Goal: Task Accomplishment & Management: Complete application form

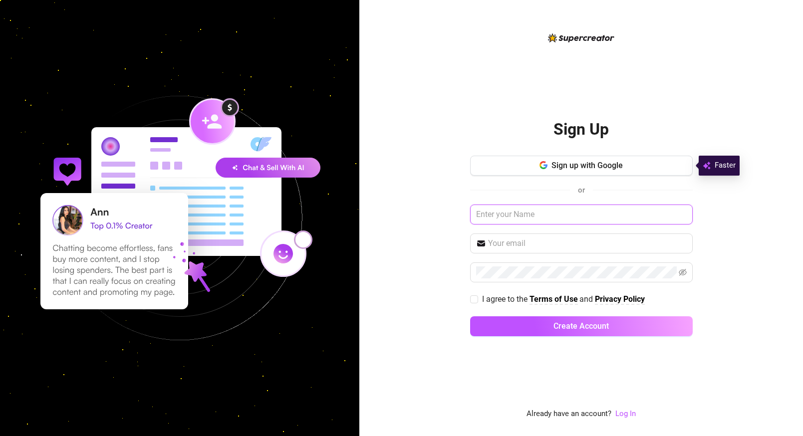
click at [539, 214] on input "text" at bounding box center [581, 215] width 223 height 20
click at [523, 216] on input "text" at bounding box center [581, 215] width 223 height 20
type input "[PERSON_NAME]"
click at [524, 247] on input "text" at bounding box center [587, 244] width 199 height 12
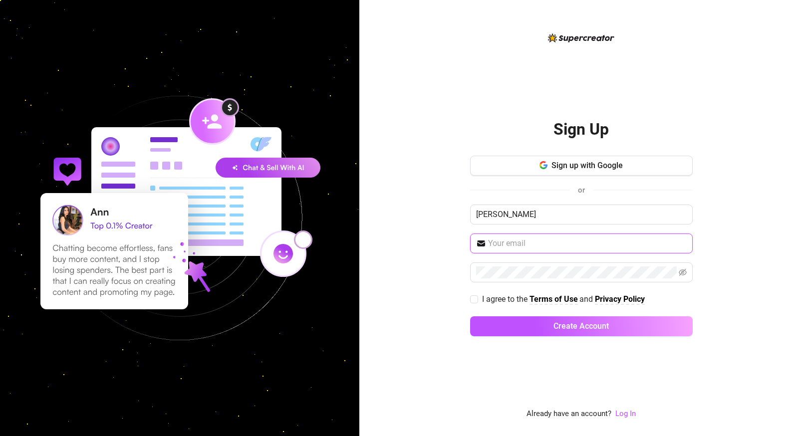
type input "[EMAIL_ADDRESS][DOMAIN_NAME]"
click at [548, 266] on span at bounding box center [581, 273] width 223 height 20
click at [472, 301] on input "I agree to the Terms of Use and Privacy Policy" at bounding box center [473, 299] width 7 height 7
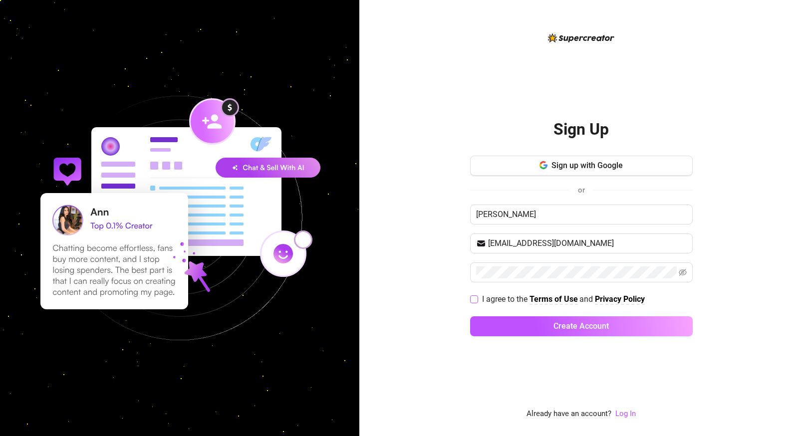
checkbox input "true"
click at [522, 323] on button "Create Account" at bounding box center [581, 327] width 223 height 20
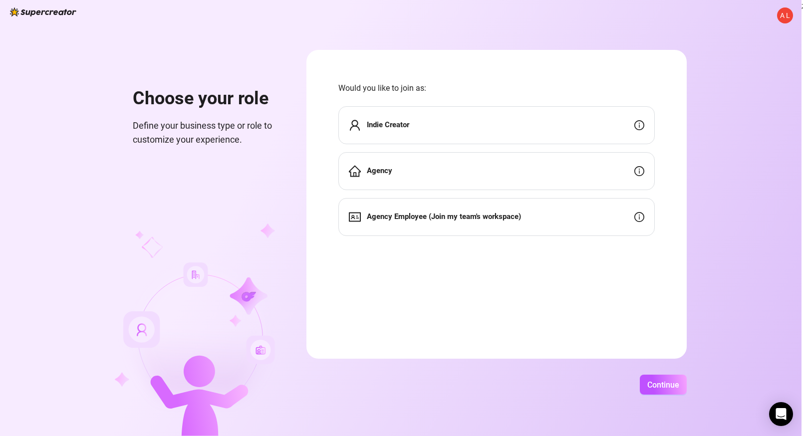
click at [440, 122] on div "Indie Creator" at bounding box center [497, 125] width 317 height 38
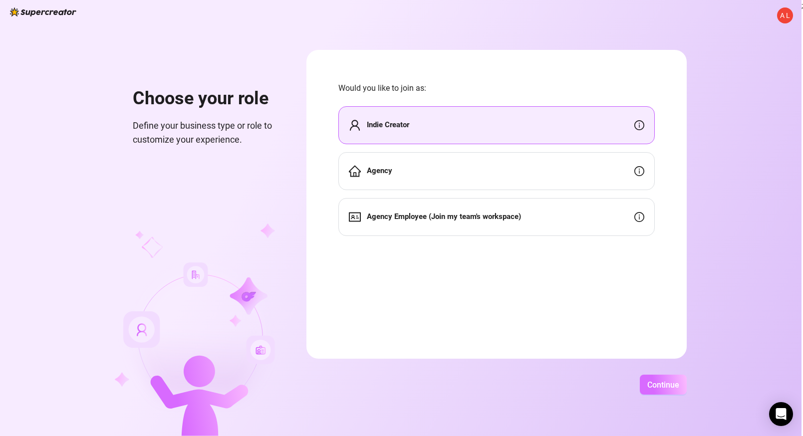
click at [653, 389] on button "Continue" at bounding box center [663, 385] width 47 height 20
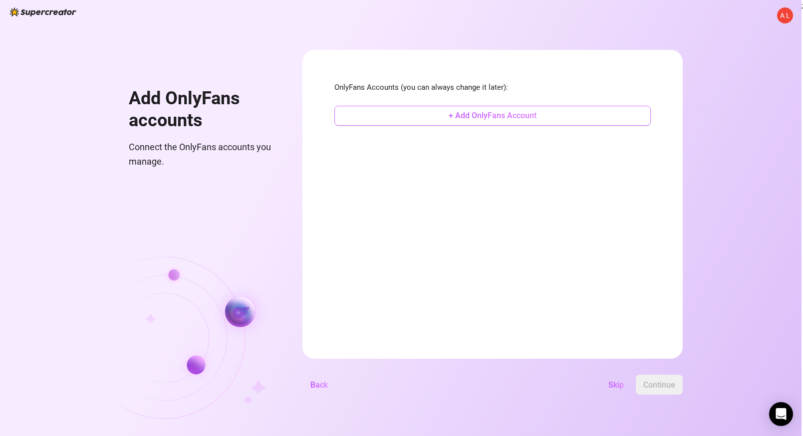
click at [488, 118] on span "+ Add OnlyFans Account" at bounding box center [493, 115] width 88 height 9
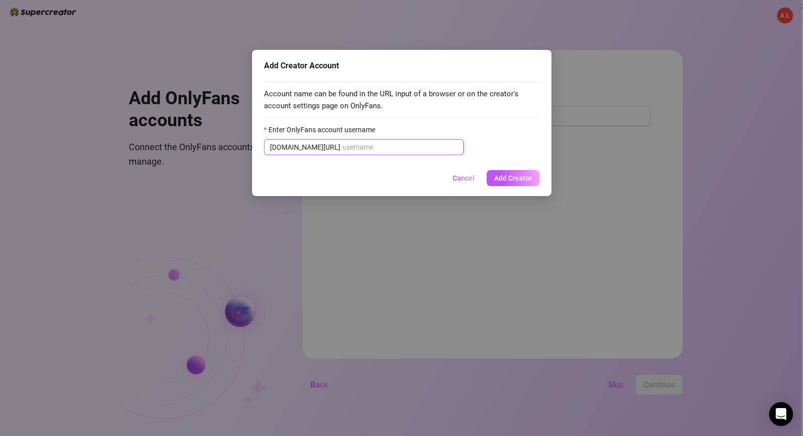
paste input "u424971030"
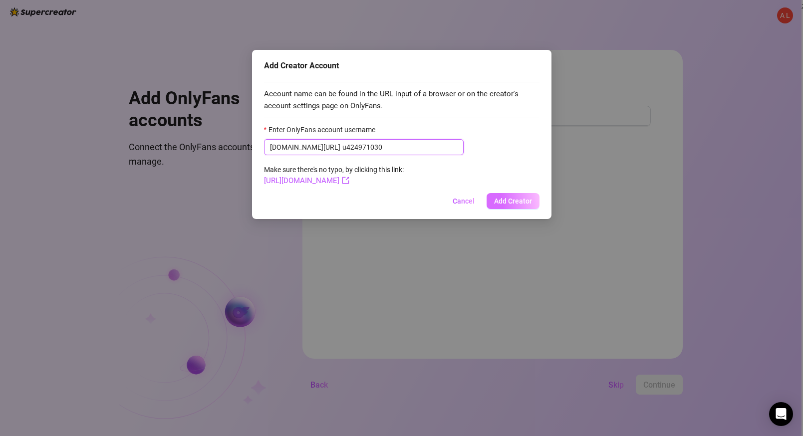
type input "u424971030"
click at [497, 201] on span "Add Creator" at bounding box center [513, 201] width 38 height 8
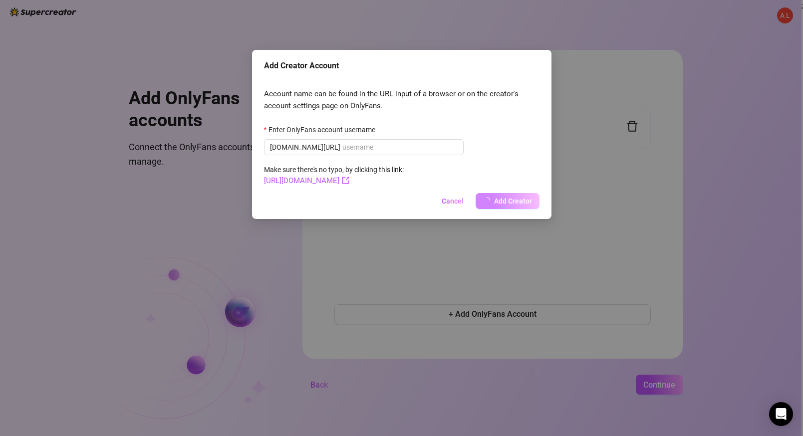
click at [356, 184] on div "Add Creator Account Account name can be found in the URL input of a browser or …" at bounding box center [401, 218] width 803 height 436
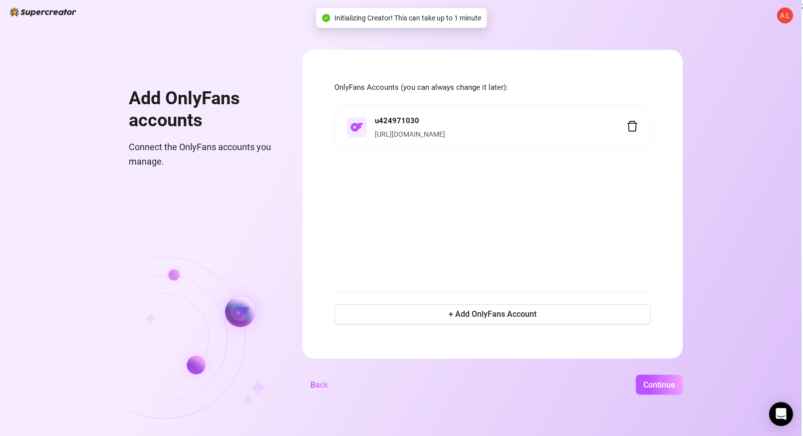
click at [473, 223] on div "u424971030 [URL][DOMAIN_NAME]" at bounding box center [493, 193] width 317 height 174
click at [658, 390] on button "Continue" at bounding box center [659, 385] width 47 height 20
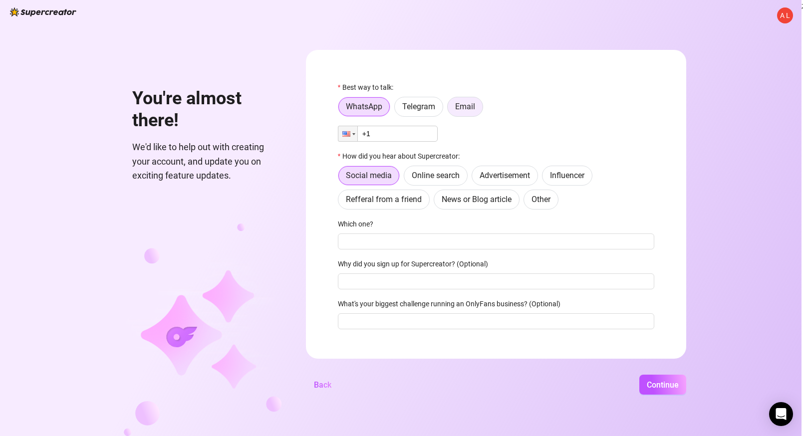
click at [478, 111] on label "Email" at bounding box center [465, 107] width 36 height 20
click at [450, 109] on input "Email" at bounding box center [450, 109] width 0 height 0
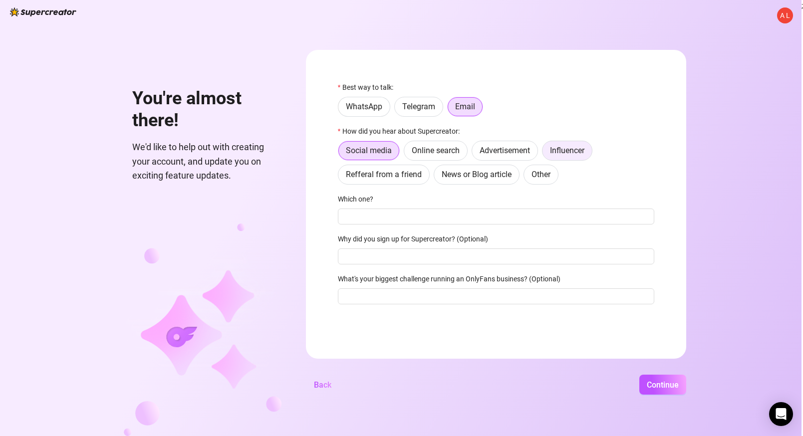
click at [577, 154] on span "Influencer" at bounding box center [567, 150] width 34 height 9
click at [545, 153] on input "Influencer" at bounding box center [545, 153] width 0 height 0
click at [657, 383] on span "Continue" at bounding box center [663, 384] width 32 height 9
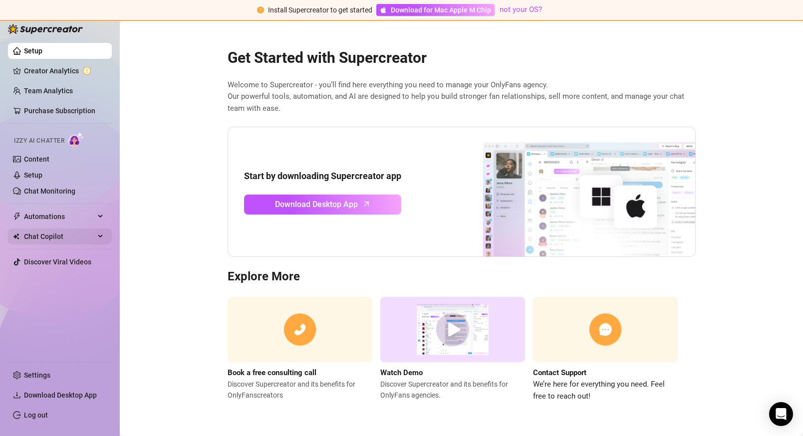
click at [65, 234] on span "Chat Copilot" at bounding box center [59, 237] width 71 height 16
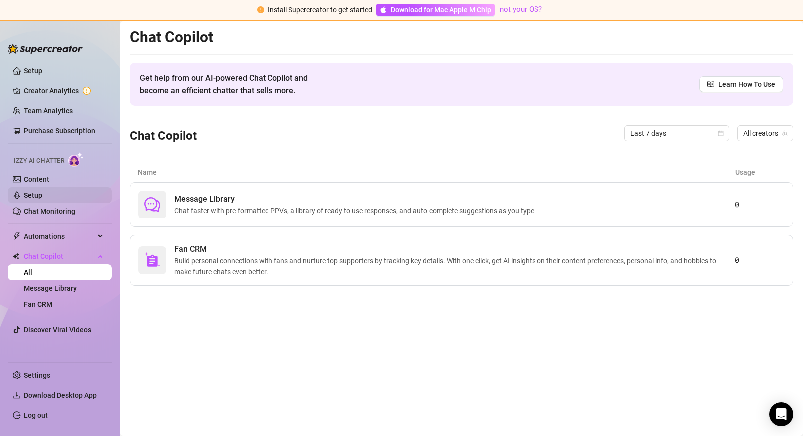
click at [42, 197] on link "Setup" at bounding box center [33, 195] width 18 height 8
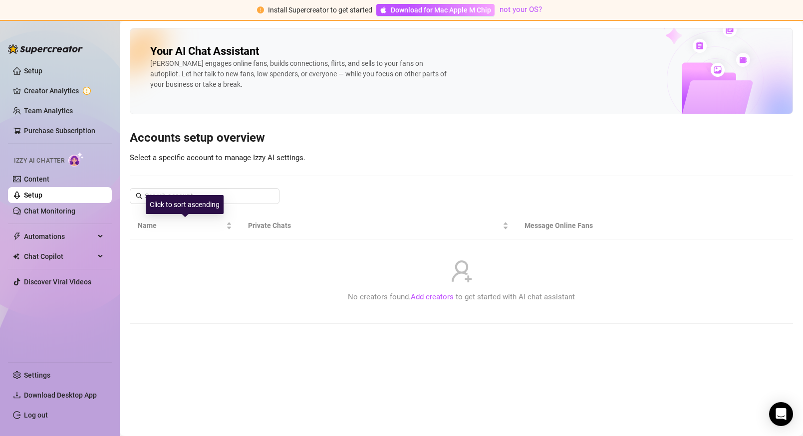
click at [210, 201] on div "Click to sort ascending" at bounding box center [185, 204] width 78 height 19
click at [373, 199] on div "Your AI Chat Assistant [PERSON_NAME] engages online fans, builds connections, f…" at bounding box center [462, 176] width 664 height 296
click at [210, 198] on input "text" at bounding box center [205, 196] width 121 height 11
paste input "u424971030"
type input "u424971030"
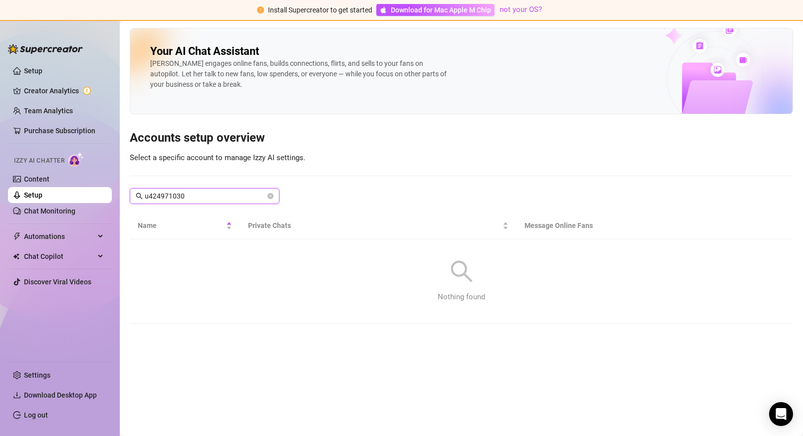
click at [222, 197] on input "u424971030" at bounding box center [205, 196] width 121 height 11
click at [35, 67] on link "Setup" at bounding box center [33, 71] width 18 height 8
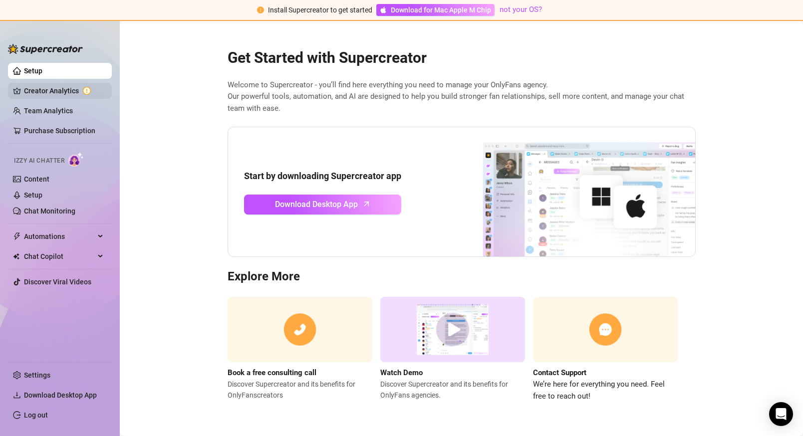
click at [63, 85] on link "Creator Analytics" at bounding box center [64, 91] width 80 height 16
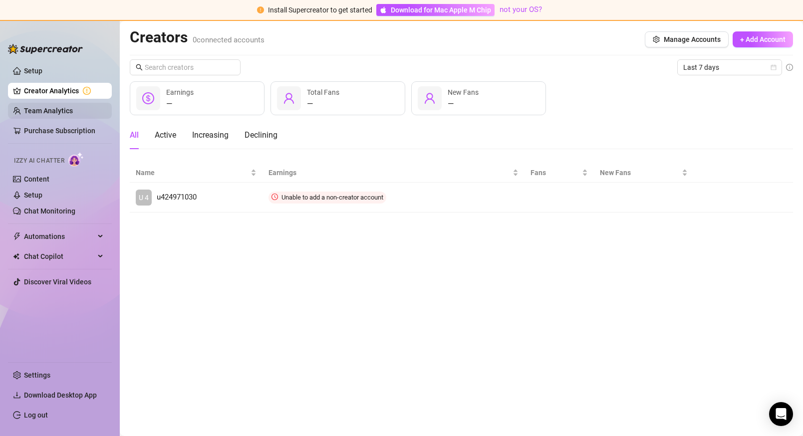
click at [64, 115] on link "Team Analytics" at bounding box center [48, 111] width 49 height 8
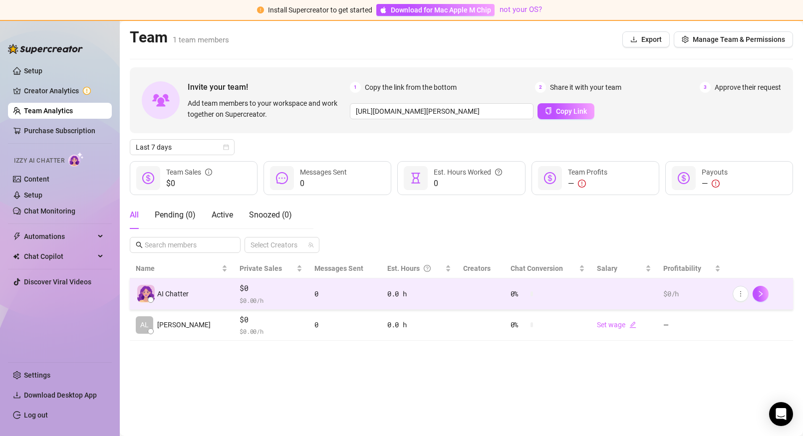
click at [196, 295] on div "AI Chatter" at bounding box center [182, 293] width 92 height 17
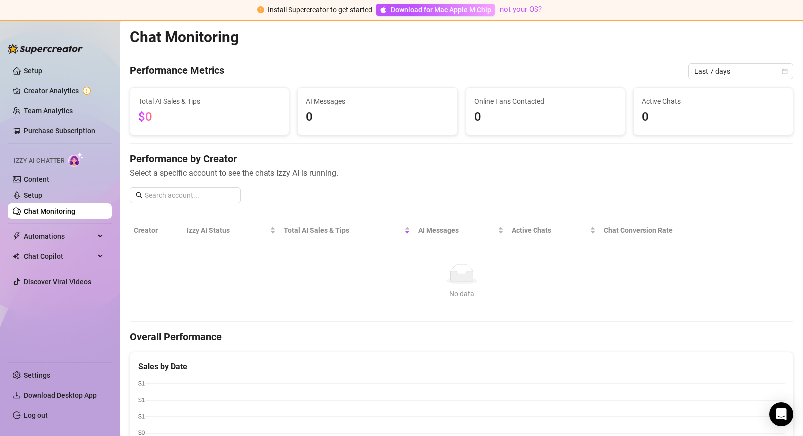
click at [65, 211] on link "Chat Monitoring" at bounding box center [49, 211] width 51 height 8
click at [42, 193] on link "Setup" at bounding box center [33, 195] width 18 height 8
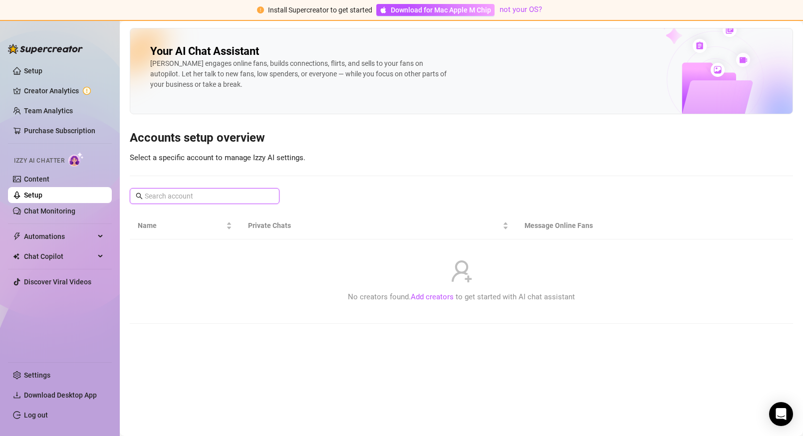
click at [244, 196] on input "text" at bounding box center [205, 196] width 121 height 11
click at [436, 297] on link "Add creators" at bounding box center [432, 297] width 43 height 9
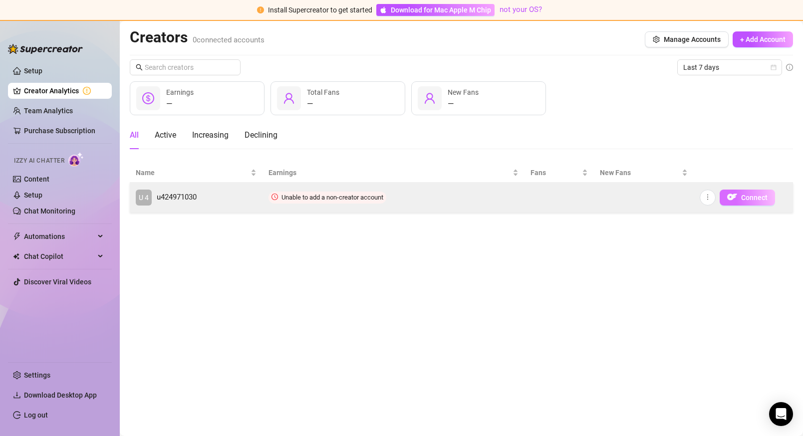
click at [741, 198] on span "Connect" at bounding box center [754, 198] width 26 height 8
click at [742, 196] on span "Connect" at bounding box center [754, 198] width 26 height 8
